Goal: Task Accomplishment & Management: Use online tool/utility

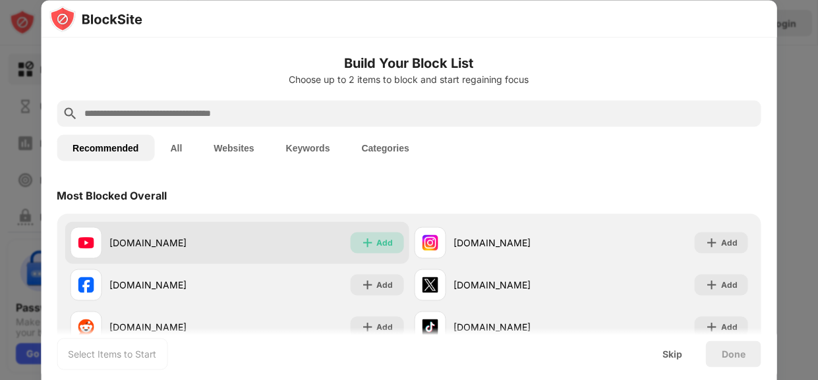
click at [385, 240] on div "Add" at bounding box center [385, 242] width 16 height 13
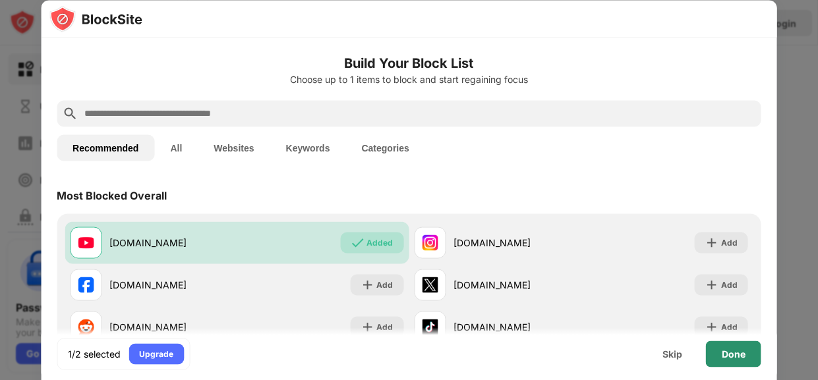
click at [744, 354] on div "Done" at bounding box center [734, 354] width 24 height 11
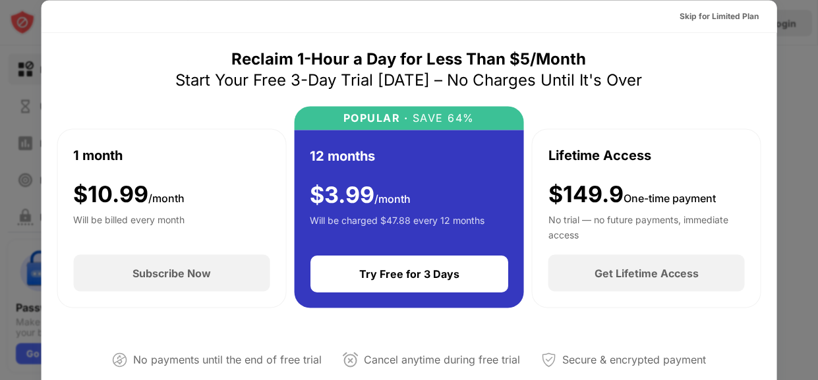
click at [789, 65] on div at bounding box center [409, 190] width 818 height 380
